Goal: Task Accomplishment & Management: Manage account settings

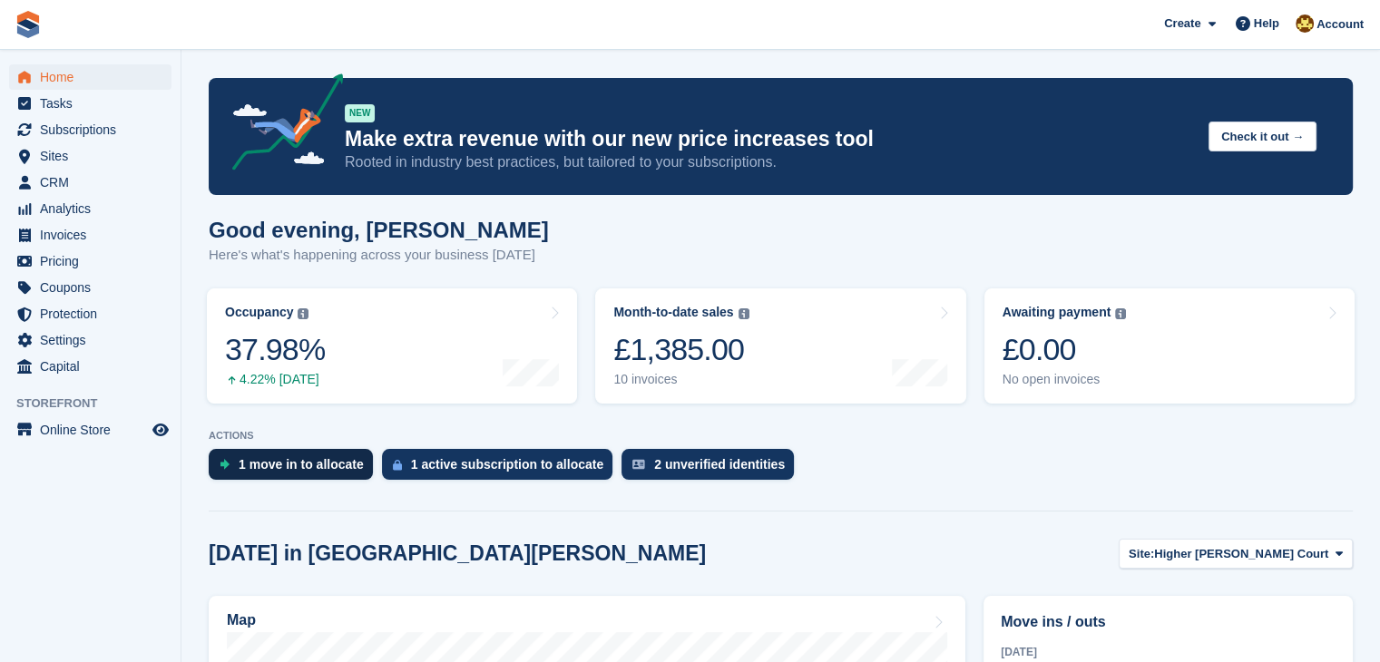
click at [278, 468] on div "1 move in to allocate" at bounding box center [301, 464] width 125 height 15
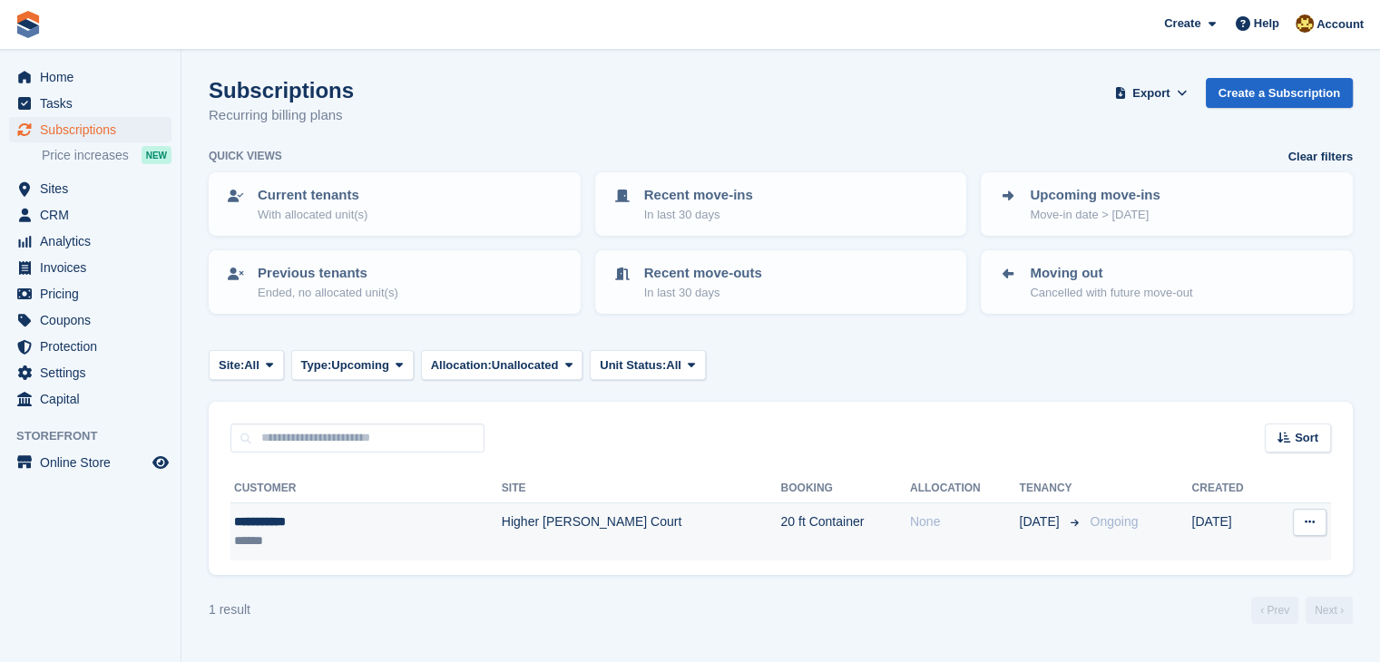
click at [1306, 527] on icon at bounding box center [1310, 522] width 10 height 12
click at [1215, 558] on p "View customer" at bounding box center [1240, 558] width 158 height 24
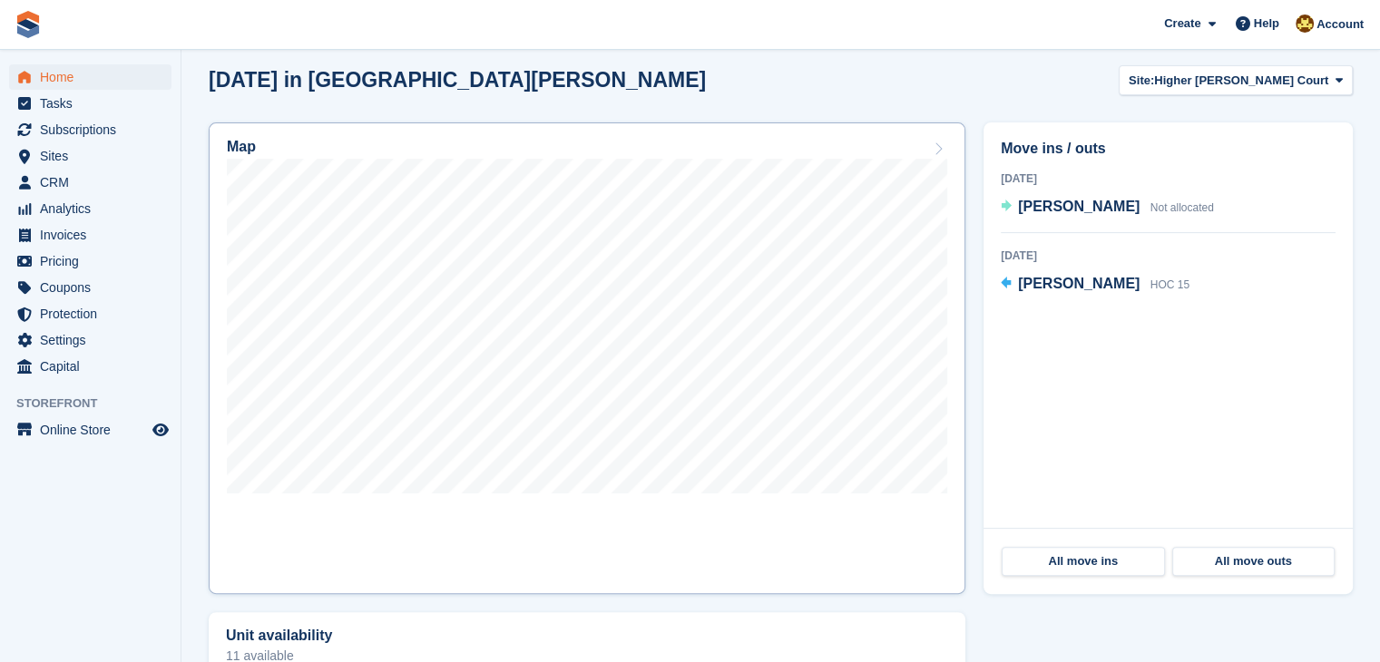
scroll to position [454, 0]
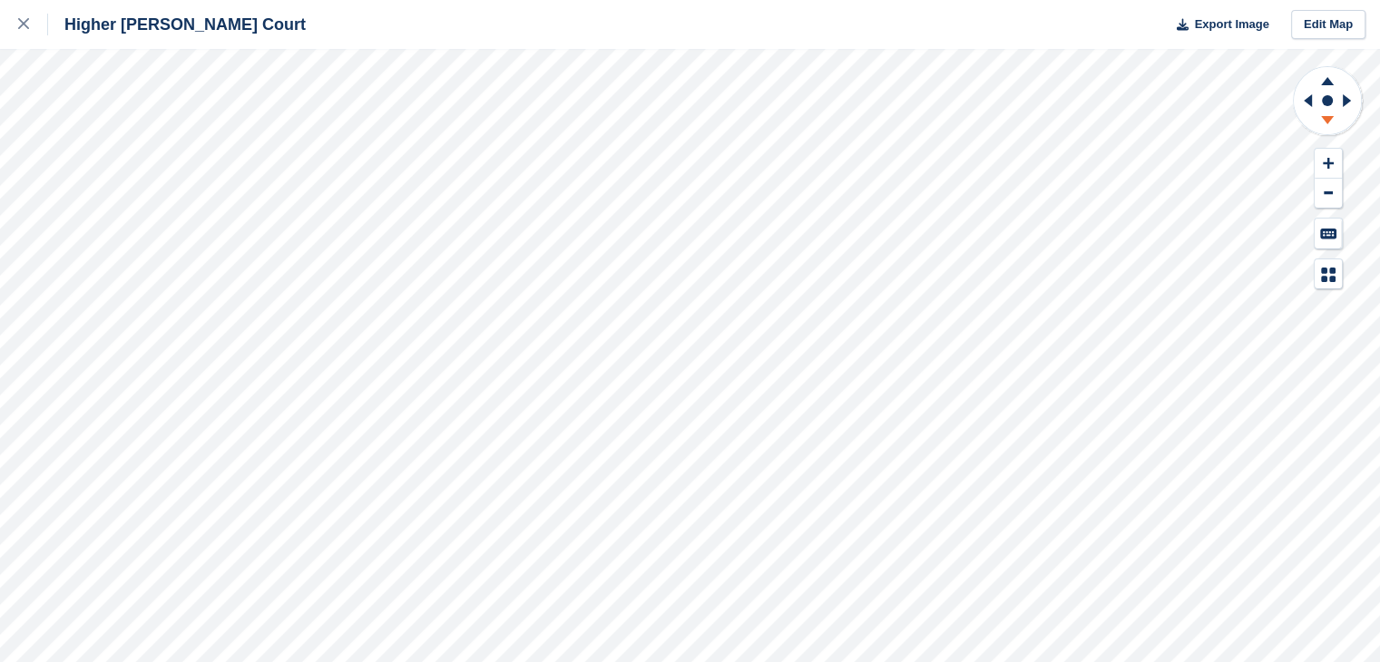
click at [1329, 118] on icon at bounding box center [1327, 120] width 13 height 8
click at [29, 27] on div at bounding box center [33, 25] width 30 height 22
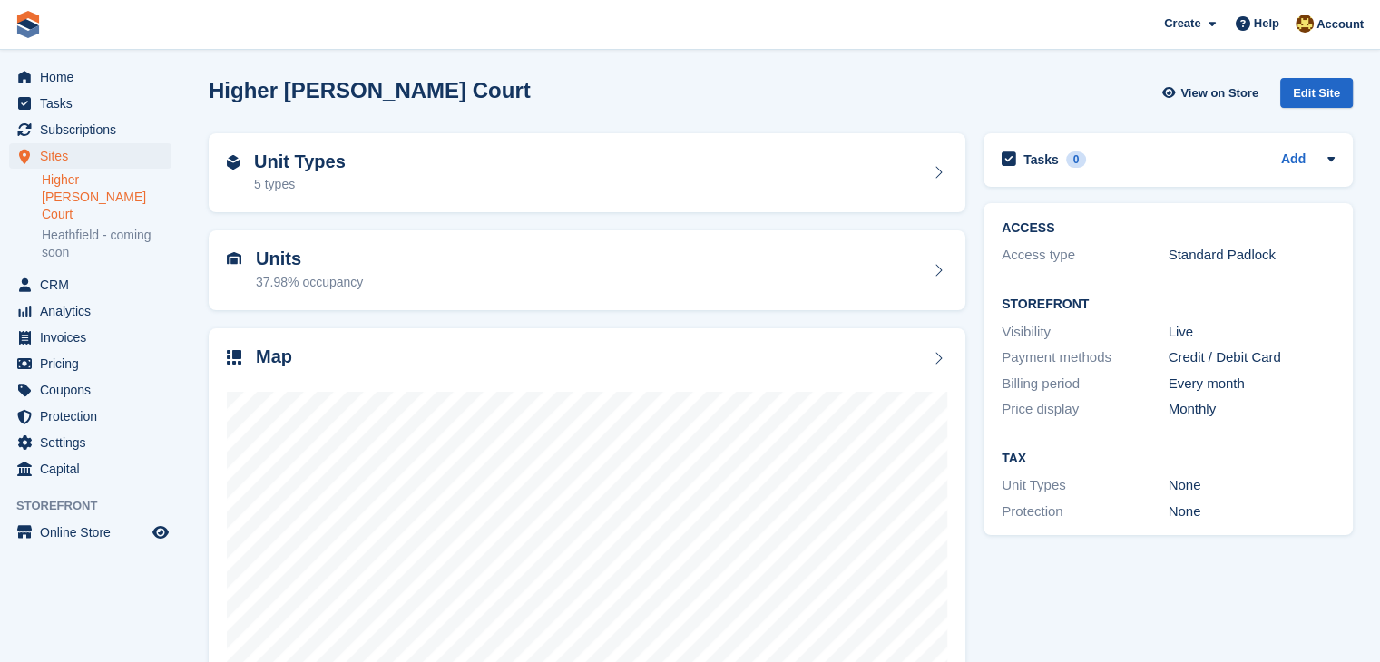
click at [93, 182] on link "Higher [PERSON_NAME] Court" at bounding box center [107, 198] width 130 height 52
click at [50, 299] on span "Analytics" at bounding box center [94, 311] width 109 height 25
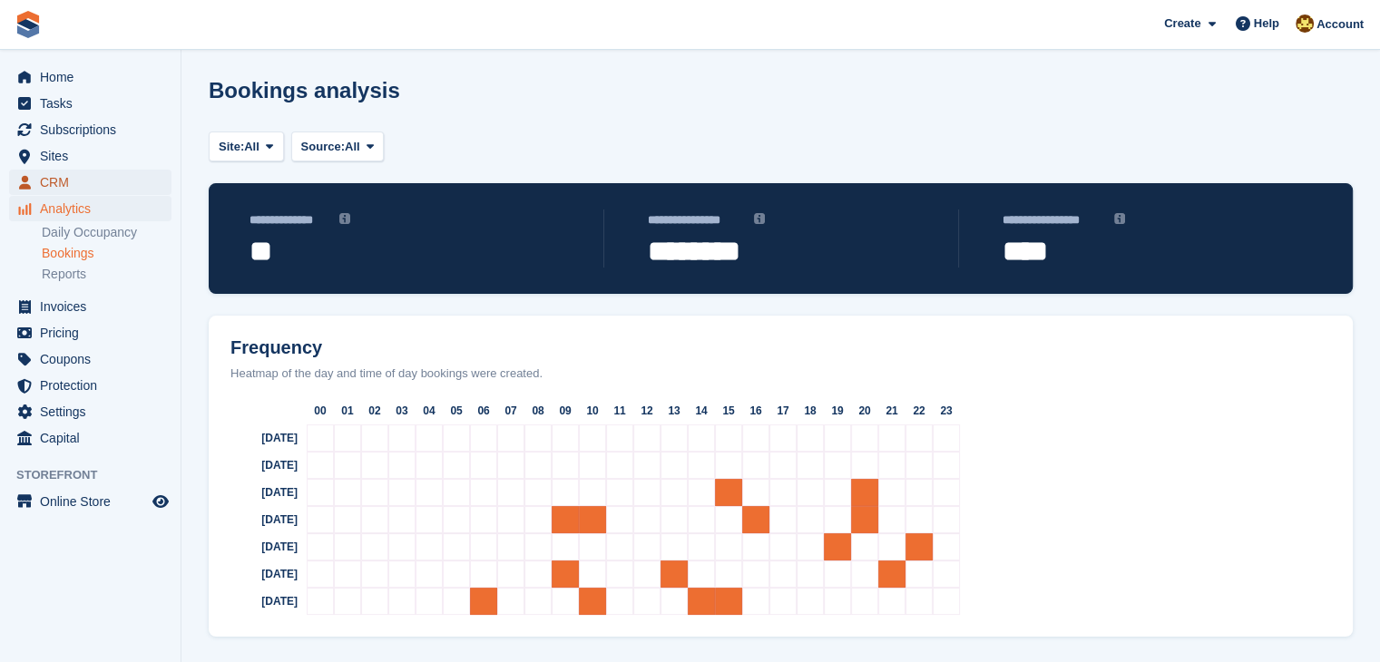
click at [62, 185] on span "CRM" at bounding box center [94, 182] width 109 height 25
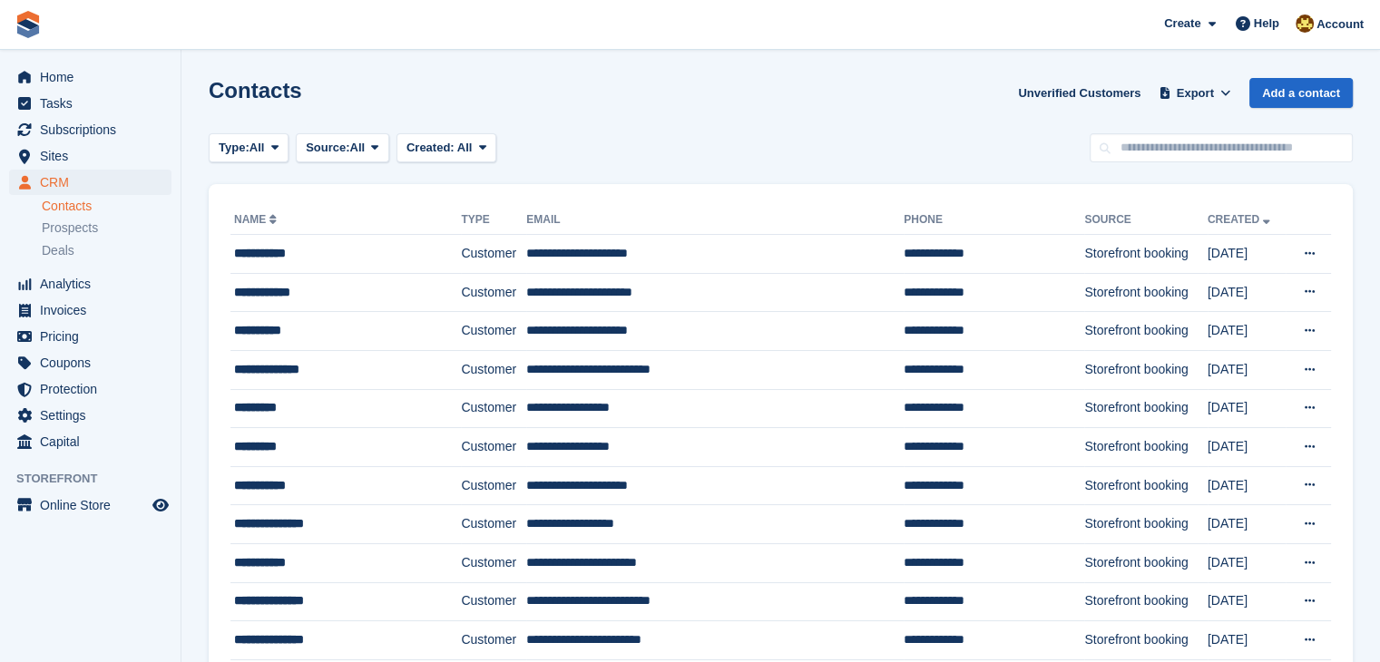
click at [69, 206] on link "Contacts" at bounding box center [107, 206] width 130 height 17
click at [558, 94] on div "Contacts Unverified Customers Export Export Contacts Export a CSV of all Contac…" at bounding box center [781, 104] width 1144 height 52
click at [50, 183] on span "CRM" at bounding box center [94, 182] width 109 height 25
drag, startPoint x: 685, startPoint y: 256, endPoint x: 514, endPoint y: 256, distance: 171.5
click at [514, 256] on tr "**********" at bounding box center [780, 254] width 1101 height 39
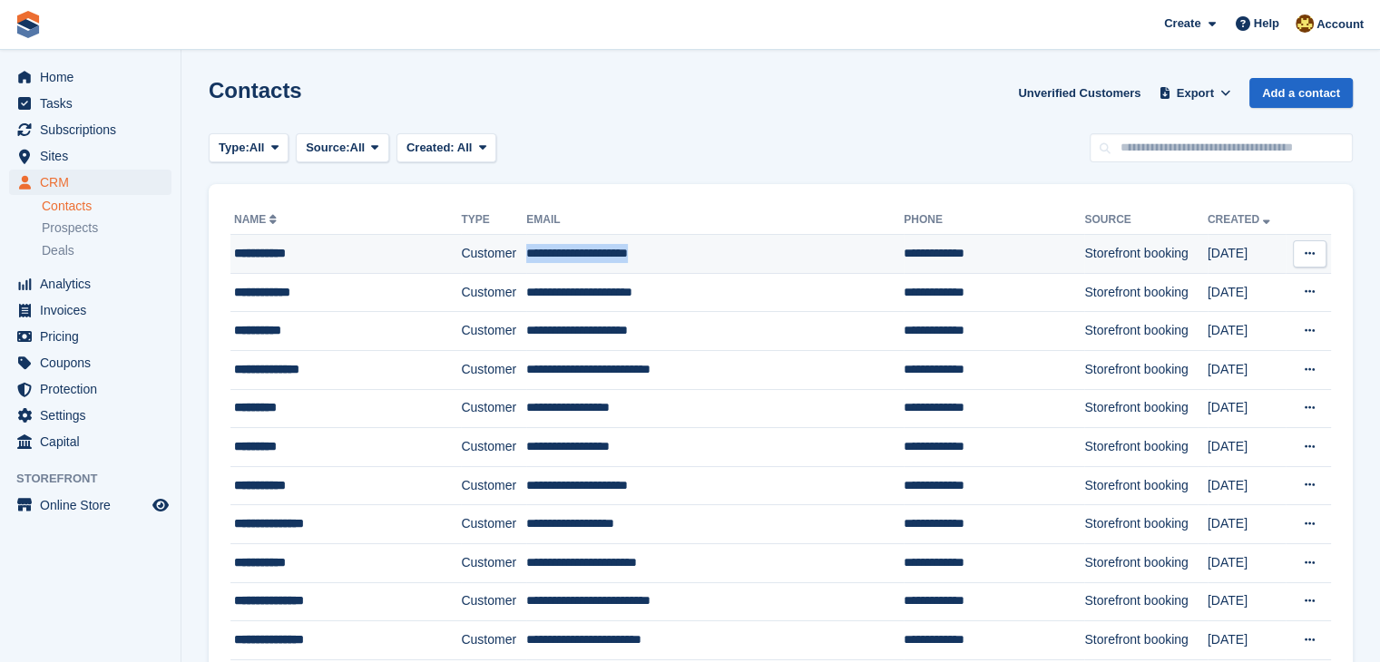
copy tr "**********"
